Goal: Information Seeking & Learning: Learn about a topic

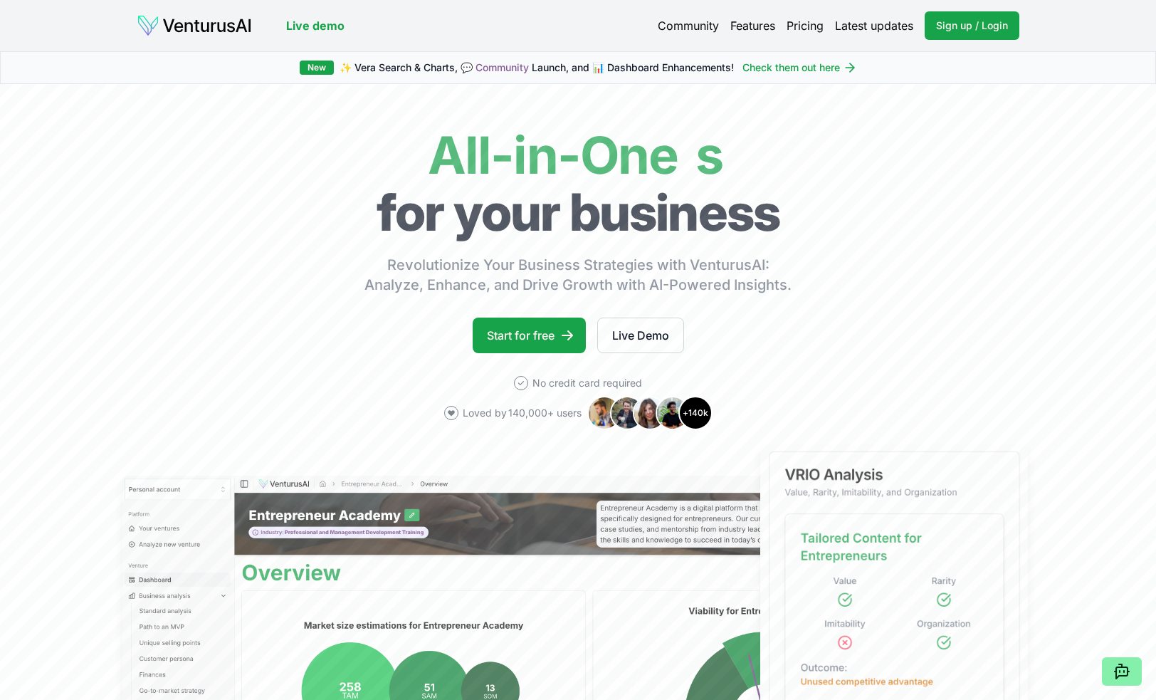
click at [313, 34] on div "Live demo" at bounding box center [241, 25] width 208 height 23
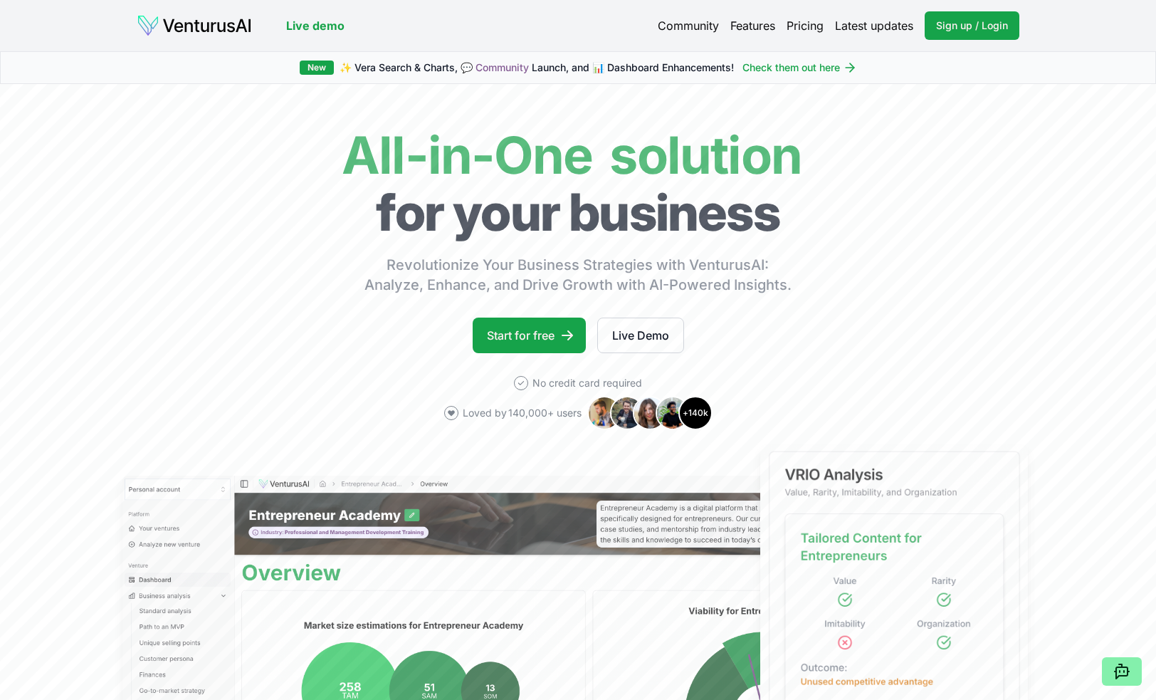
click at [325, 22] on link "Live demo" at bounding box center [315, 25] width 58 height 17
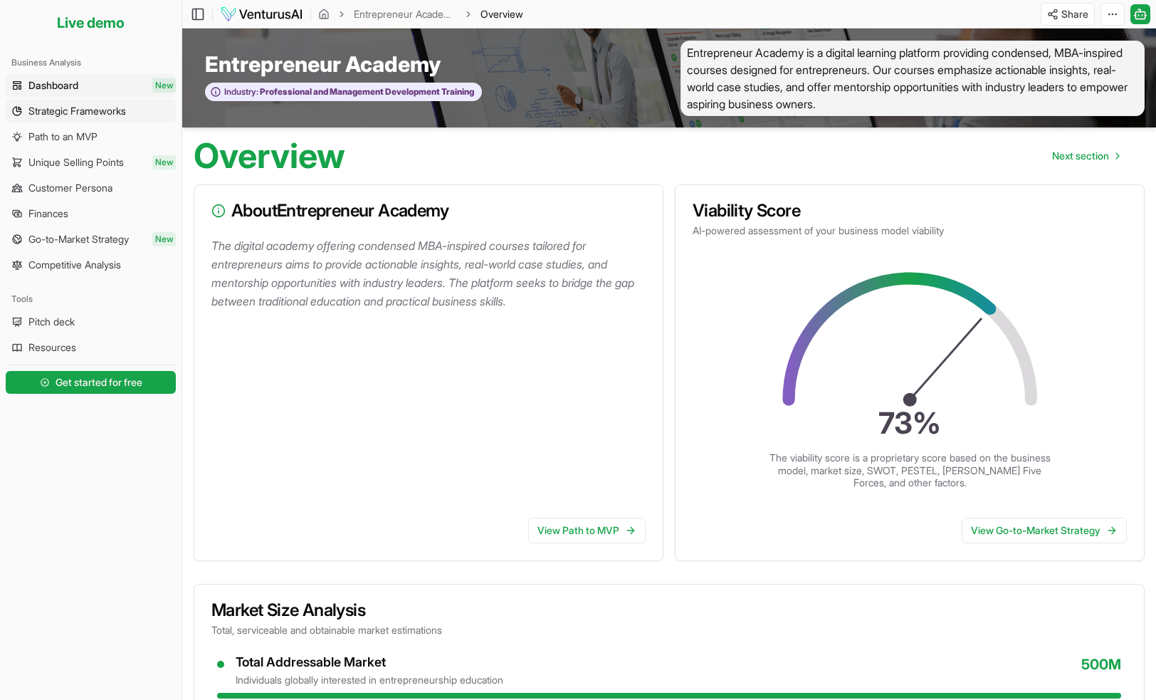
click at [103, 107] on span "Strategic Frameworks" at bounding box center [76, 111] width 97 height 14
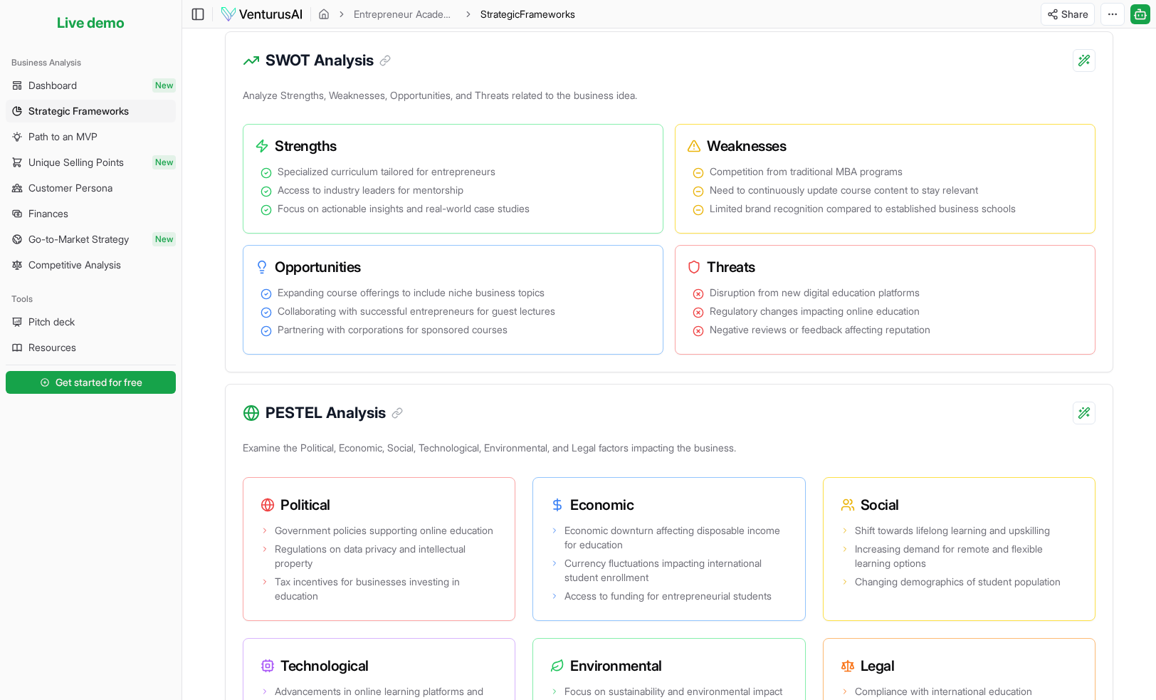
scroll to position [380, 0]
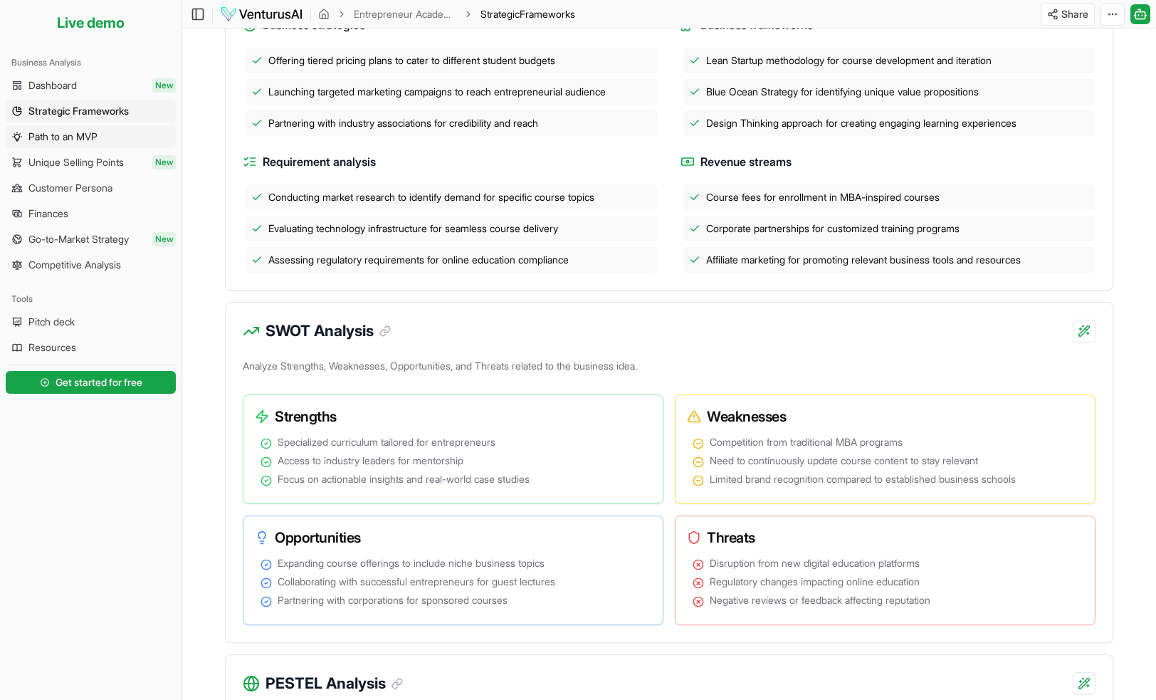
click at [95, 127] on link "Path to an MVP" at bounding box center [91, 136] width 170 height 23
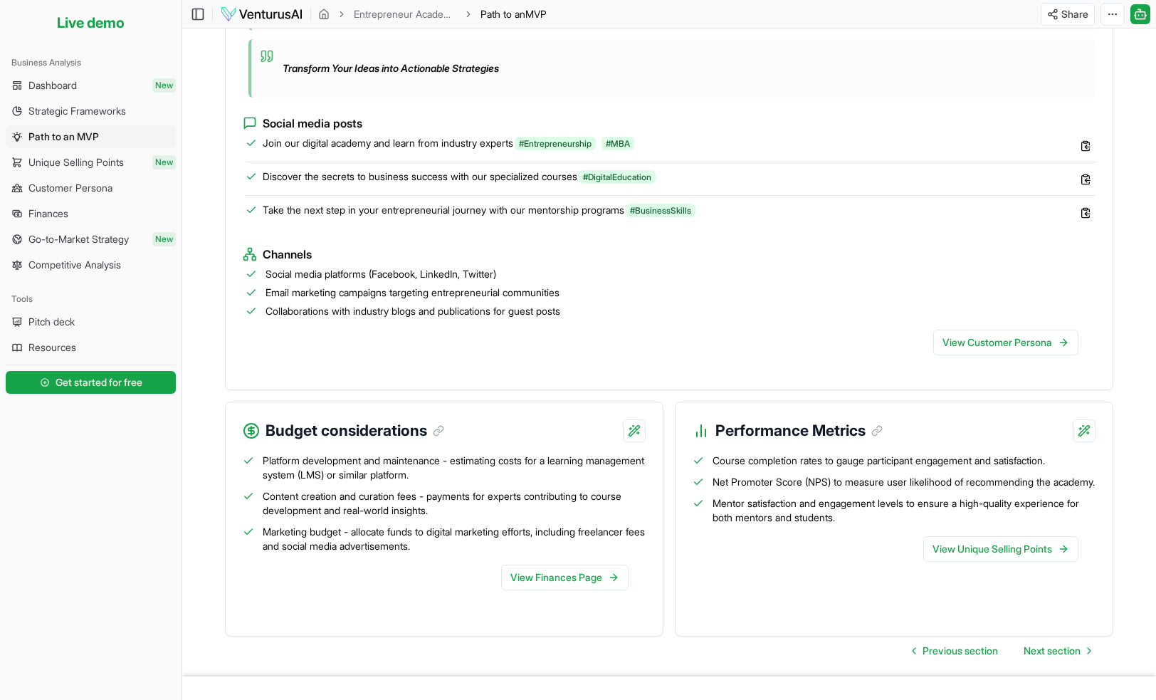
scroll to position [1245, 0]
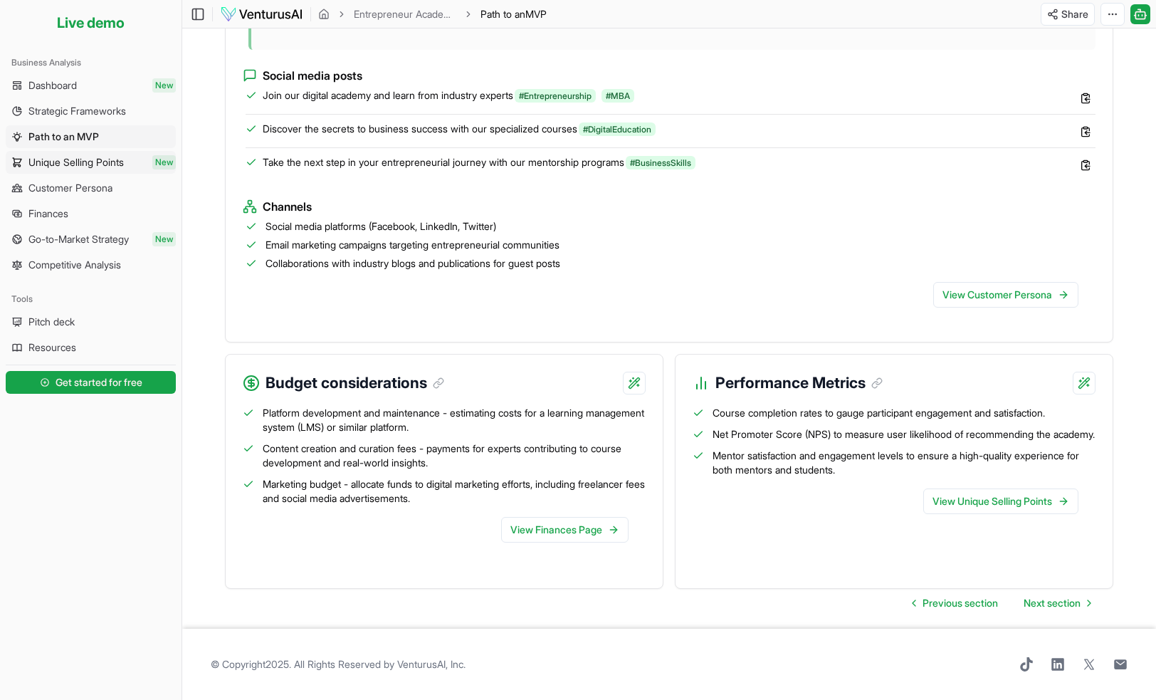
click at [97, 159] on span "Unique Selling Points" at bounding box center [75, 162] width 95 height 14
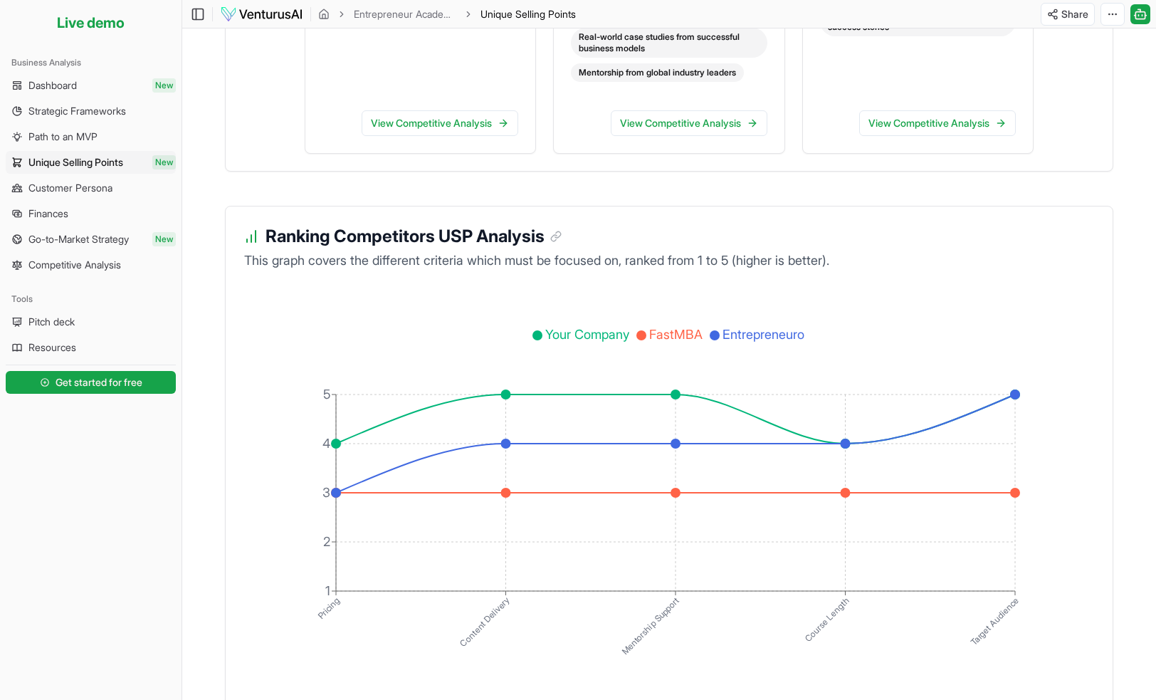
scroll to position [2372, 0]
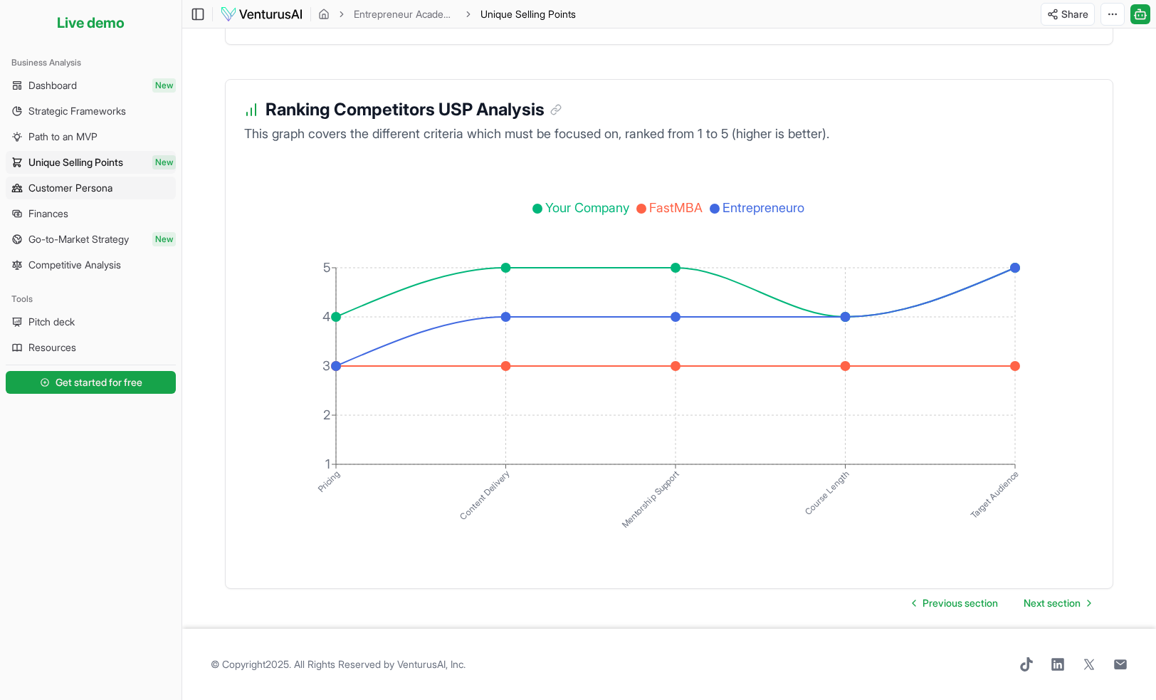
click at [95, 186] on span "Customer Persona" at bounding box center [70, 188] width 84 height 14
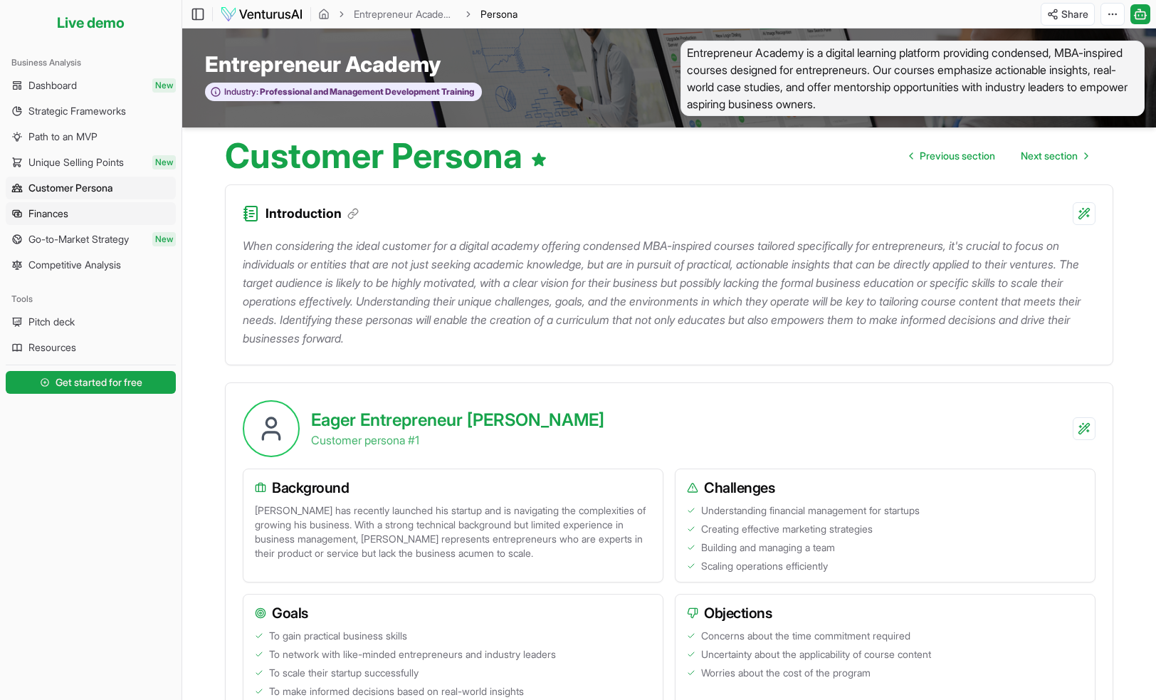
click at [59, 218] on span "Finances" at bounding box center [48, 213] width 40 height 14
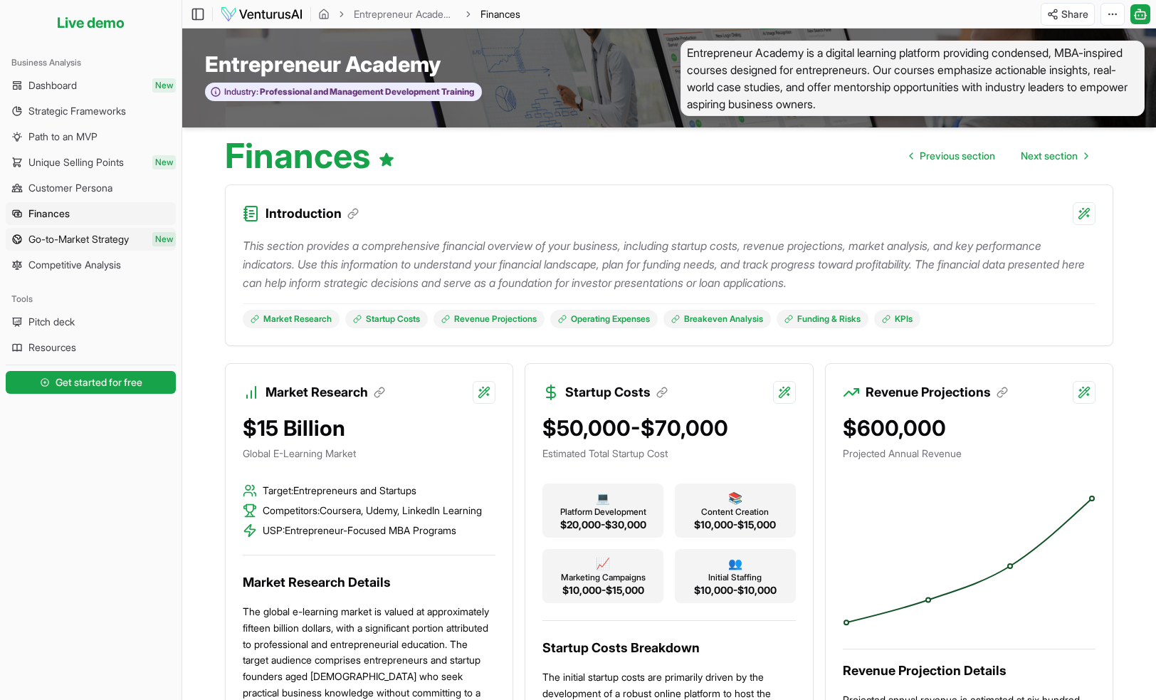
click at [86, 243] on span "Go-to-Market Strategy" at bounding box center [78, 239] width 100 height 14
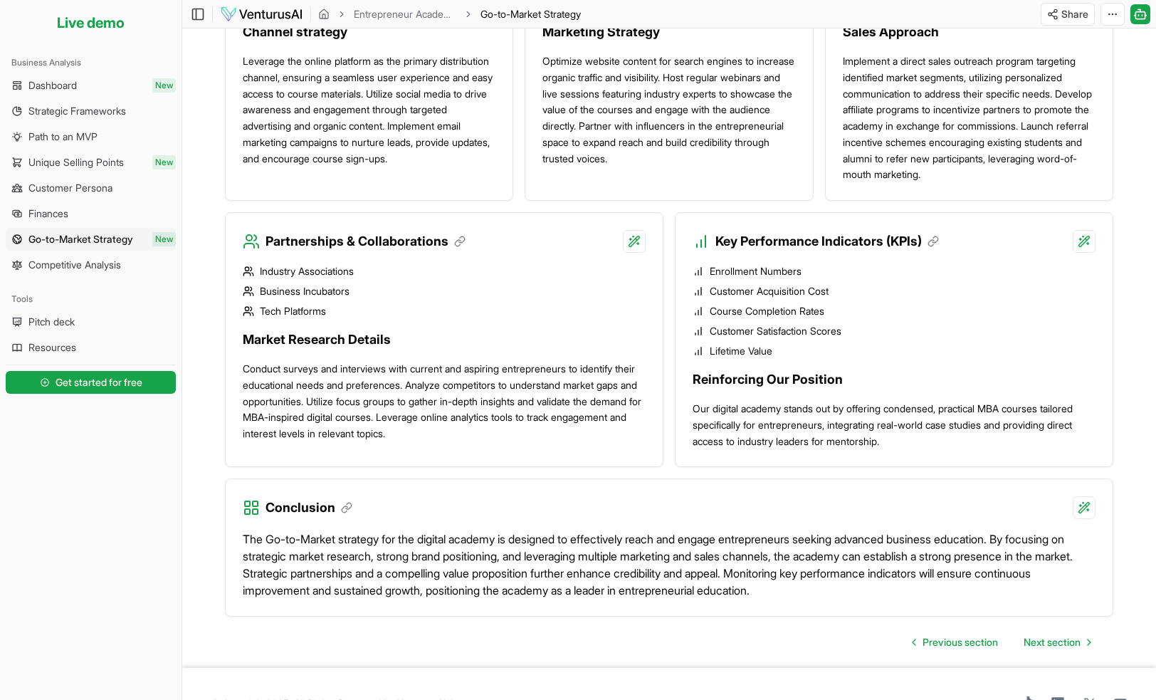
scroll to position [1093, 0]
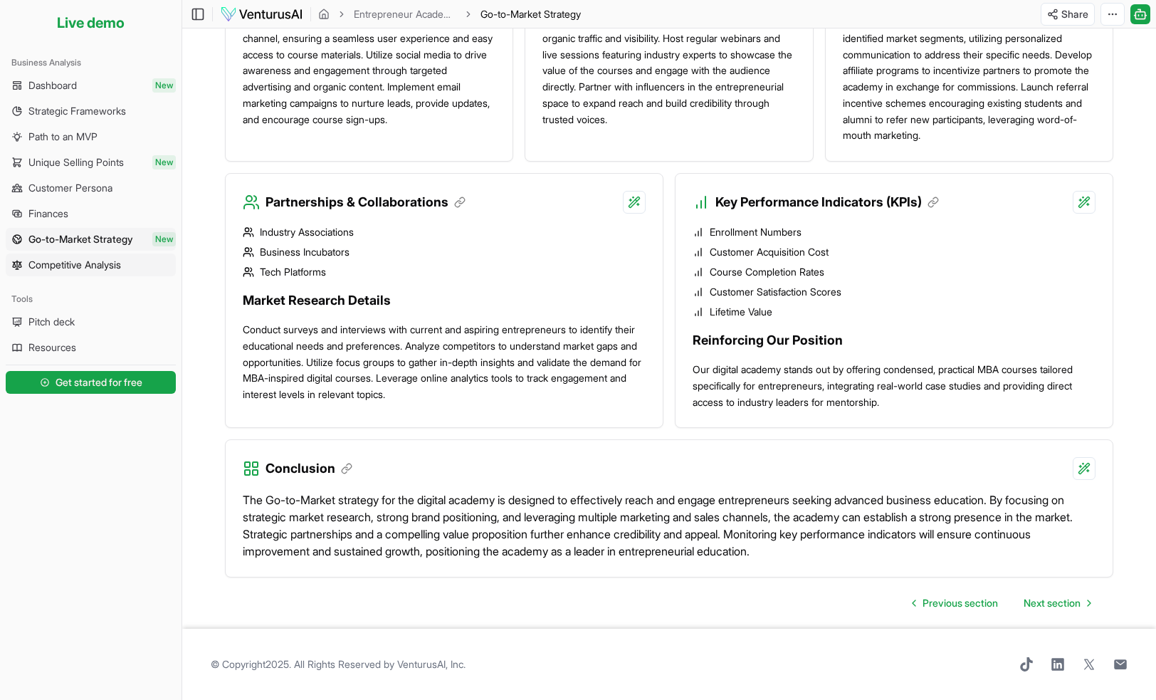
click at [86, 268] on span "Competitive Analysis" at bounding box center [74, 265] width 93 height 14
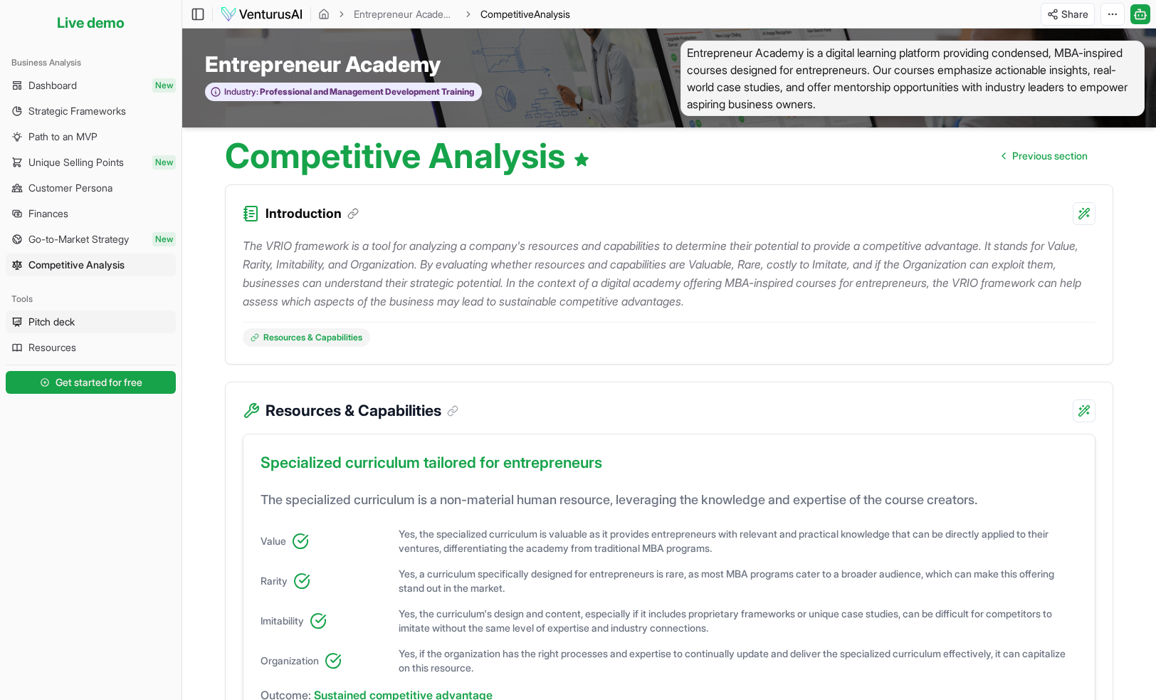
click at [21, 326] on icon at bounding box center [16, 321] width 11 height 11
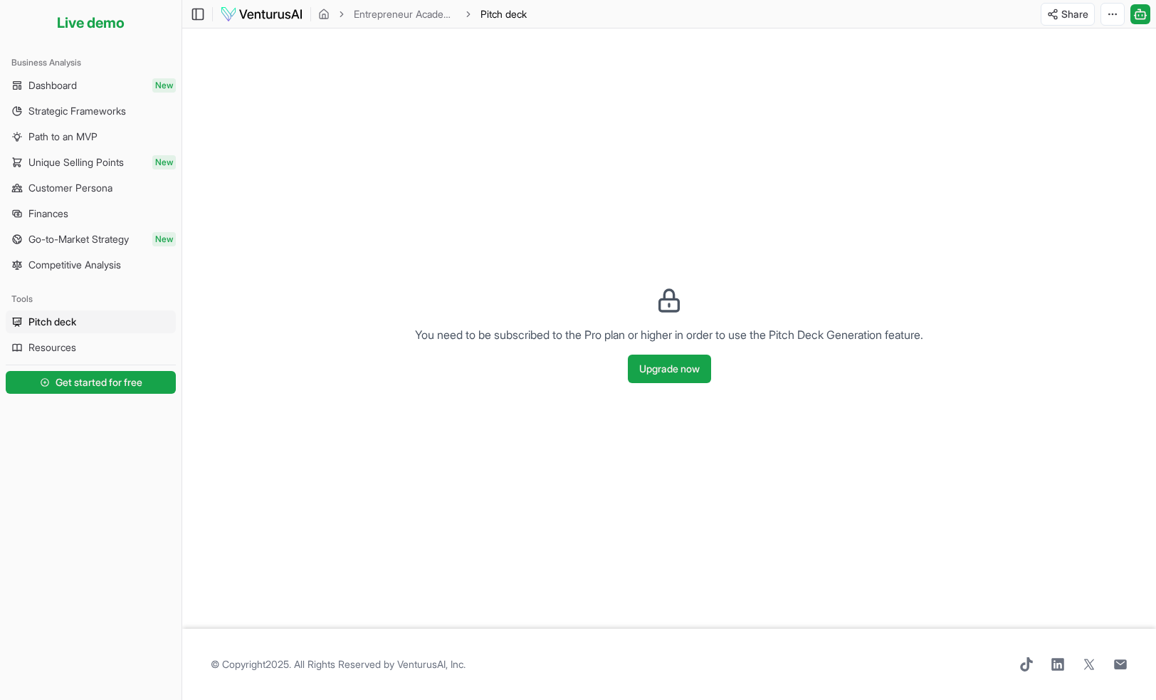
click at [644, 455] on div "You need to be subscribed to the Pro plan or higher in order to use the Pitch D…" at bounding box center [668, 328] width 973 height 600
click at [93, 351] on link "Resources" at bounding box center [91, 347] width 170 height 23
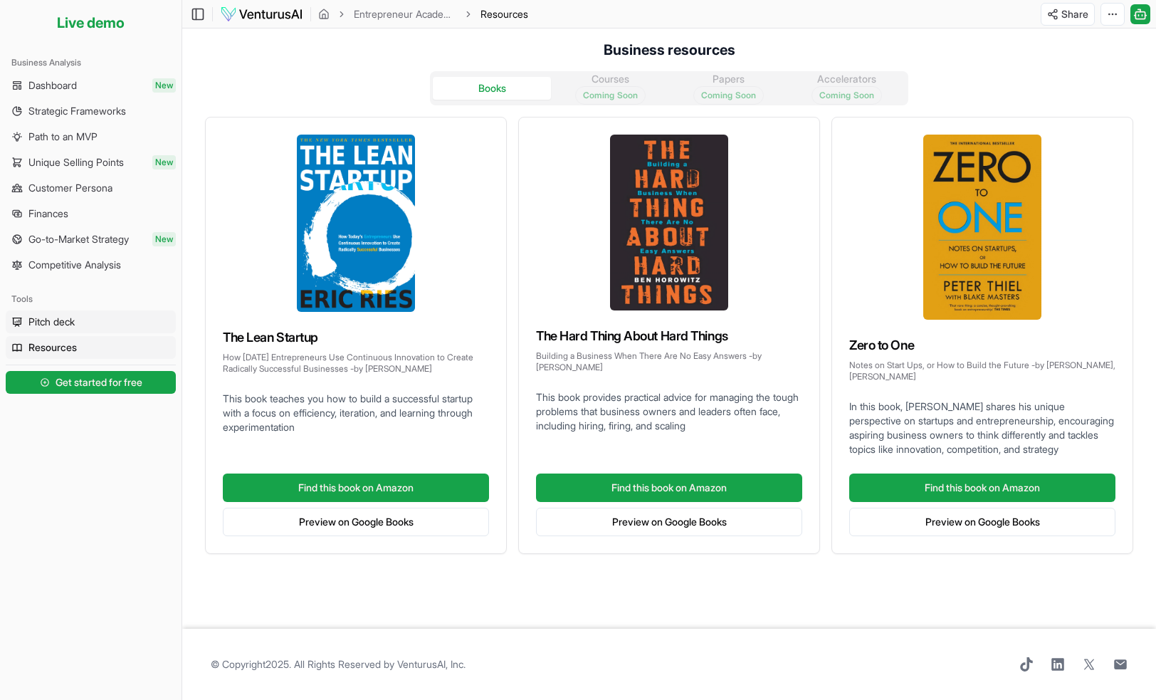
click at [68, 322] on span "Pitch deck" at bounding box center [51, 322] width 46 height 14
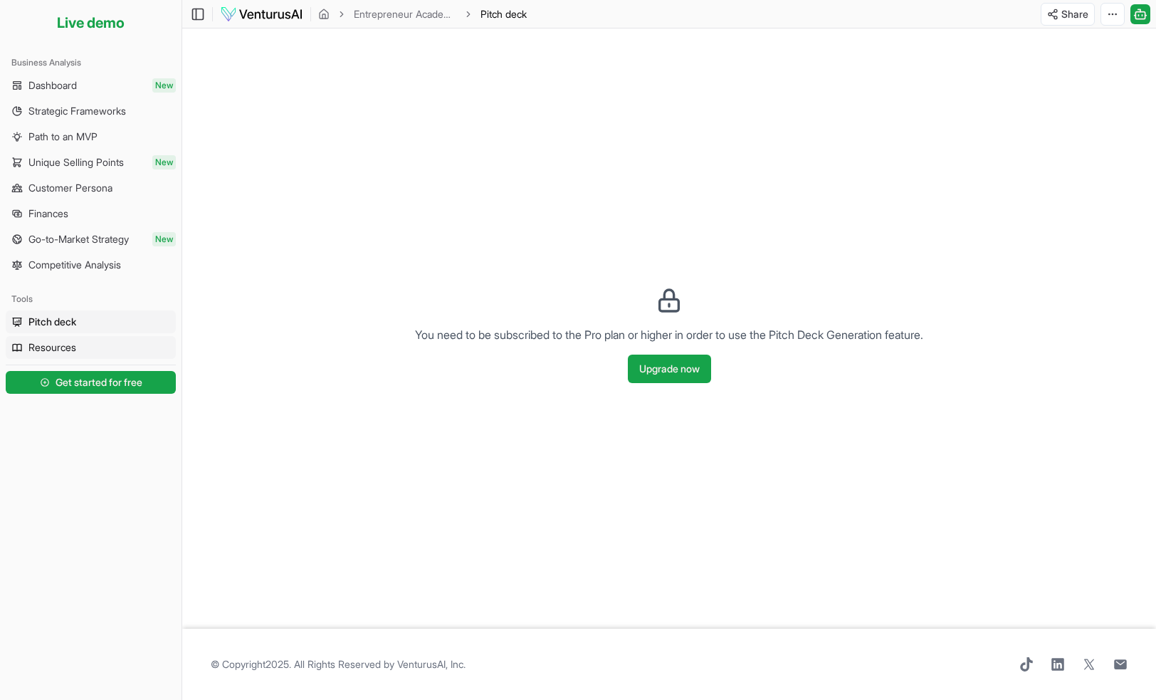
click at [60, 350] on span "Resources" at bounding box center [52, 347] width 48 height 14
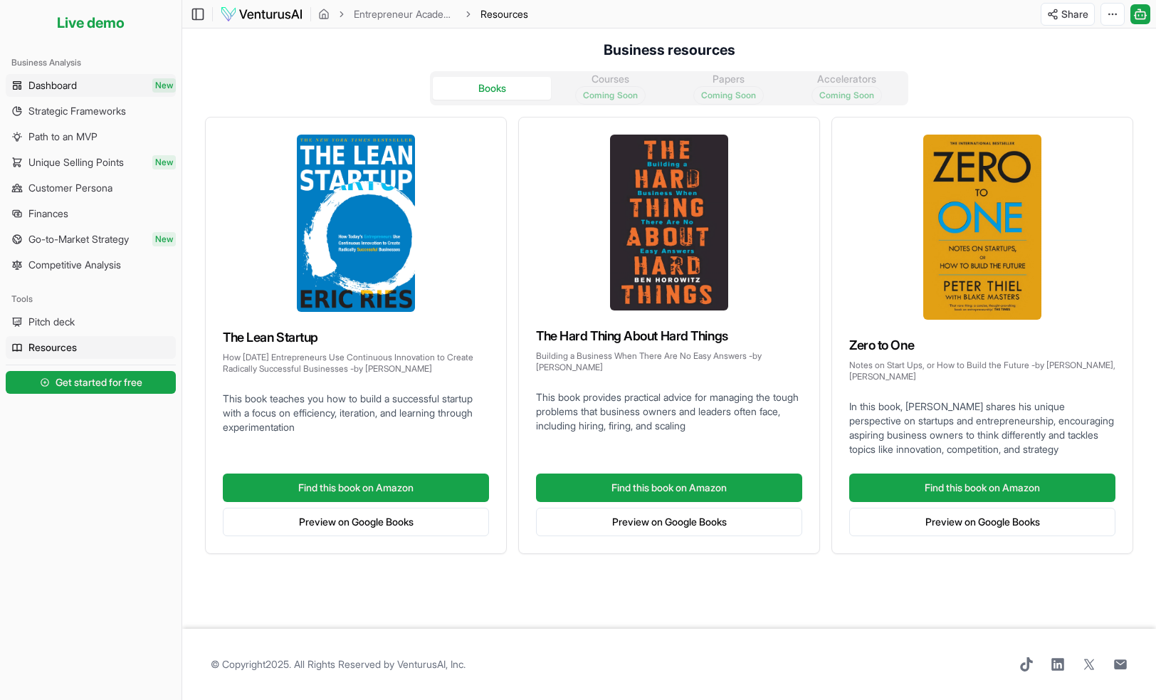
click at [76, 86] on span "Dashboard" at bounding box center [52, 85] width 48 height 14
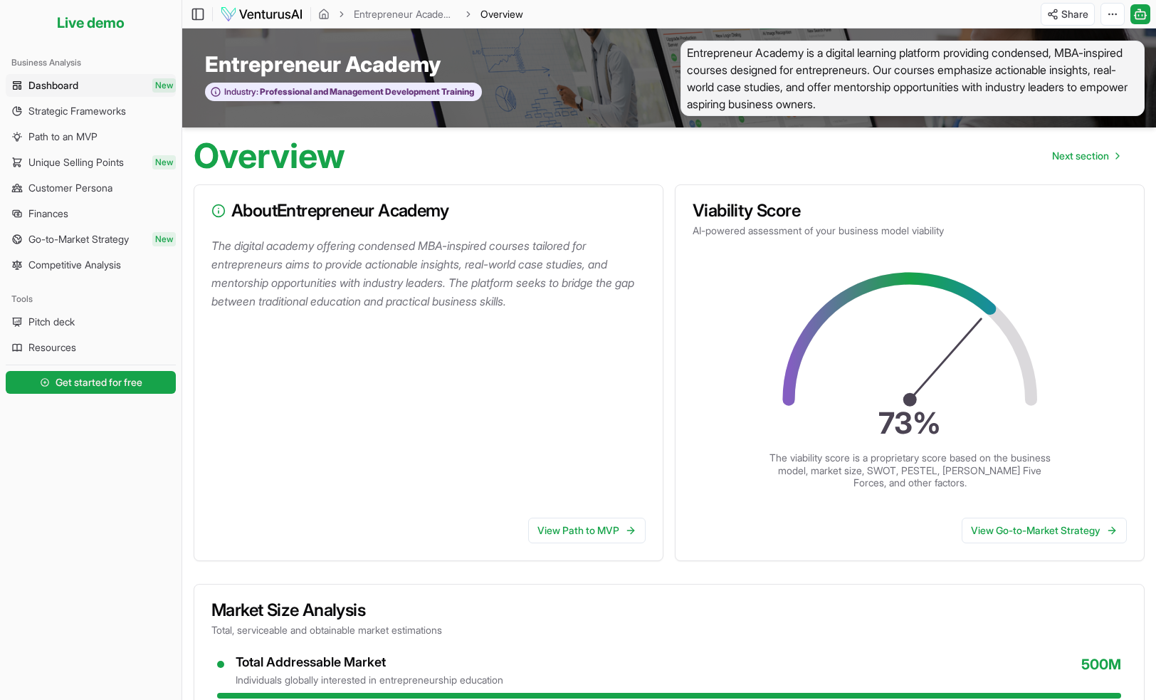
click at [559, 176] on div "About Entrepreneur Academy The digital academy offering condensed MBA-inspired …" at bounding box center [668, 677] width 973 height 1009
click at [1067, 159] on span "Next section" at bounding box center [1080, 156] width 57 height 14
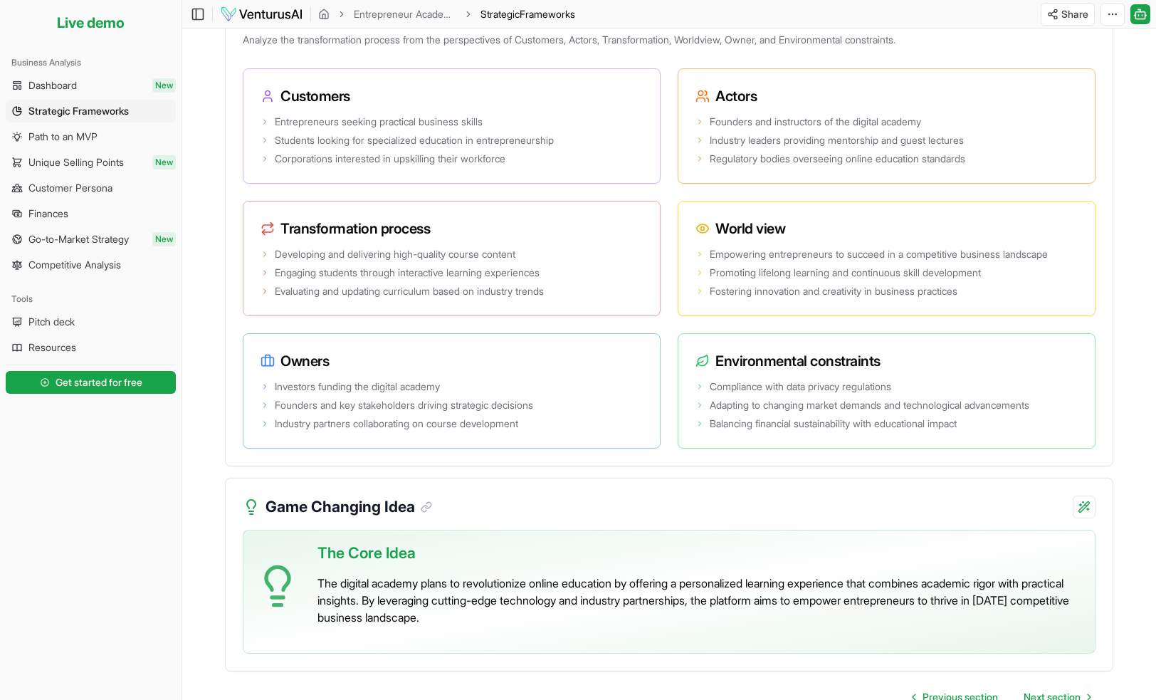
scroll to position [2444, 0]
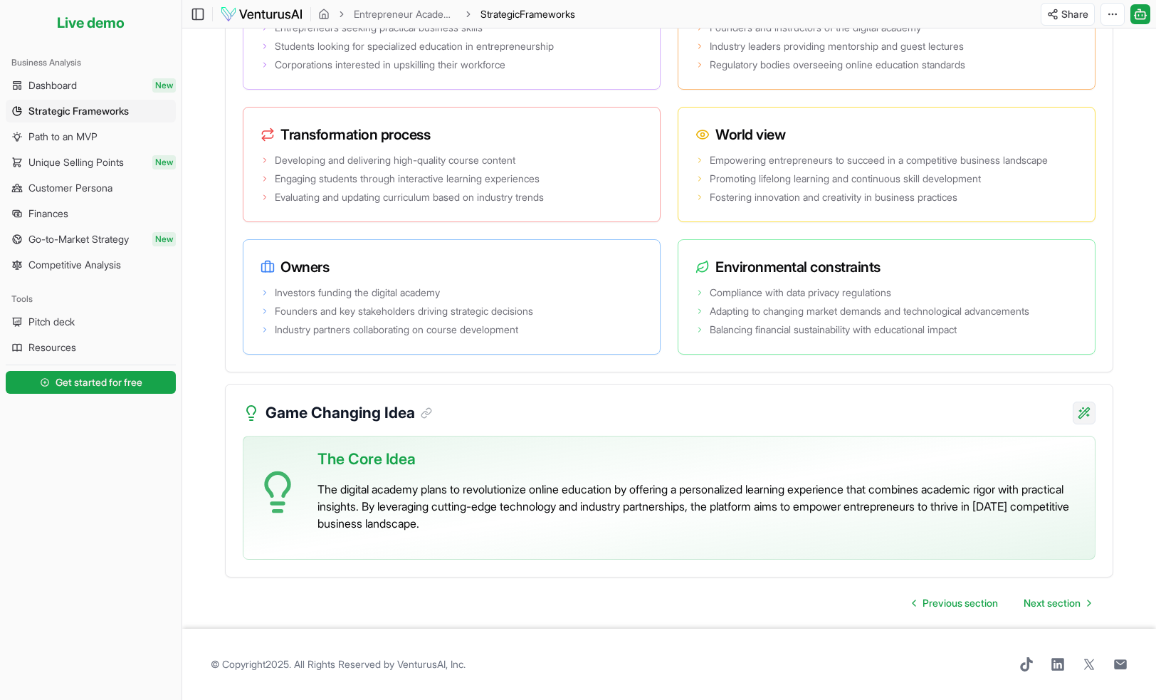
click at [674, 432] on div "Game Changing Idea The Core Idea The digital academy plans to revolutionize onl…" at bounding box center [669, 481] width 888 height 194
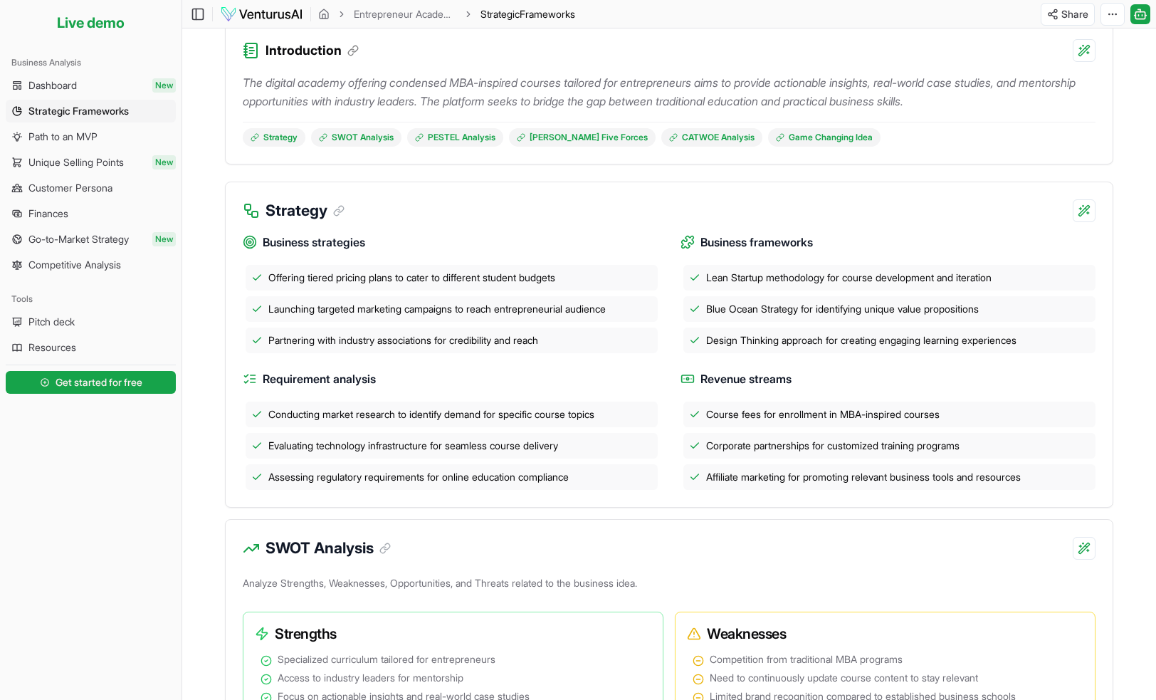
scroll to position [0, 0]
